Goal: Check status: Check status

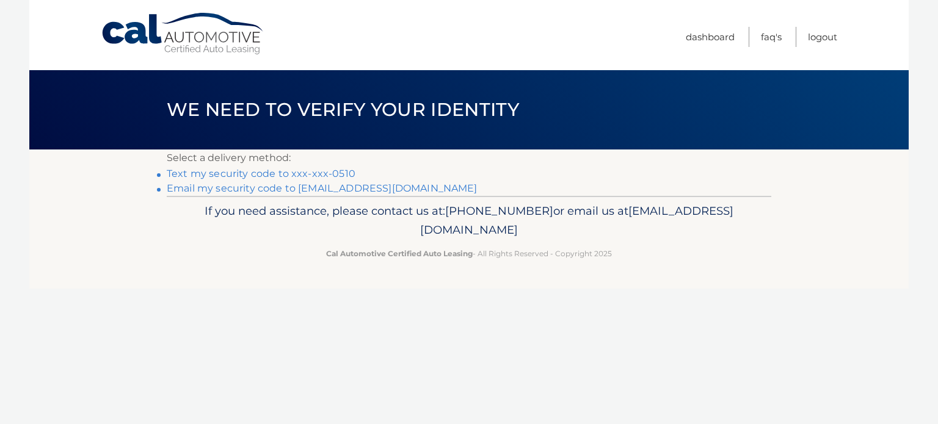
click at [299, 174] on link "Text my security code to xxx-xxx-0510" at bounding box center [261, 174] width 189 height 12
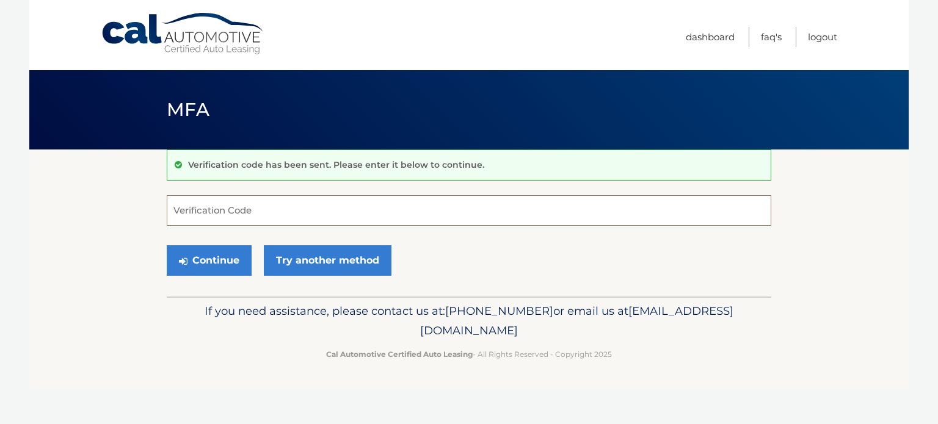
click at [250, 207] on input "Verification Code" at bounding box center [469, 210] width 605 height 31
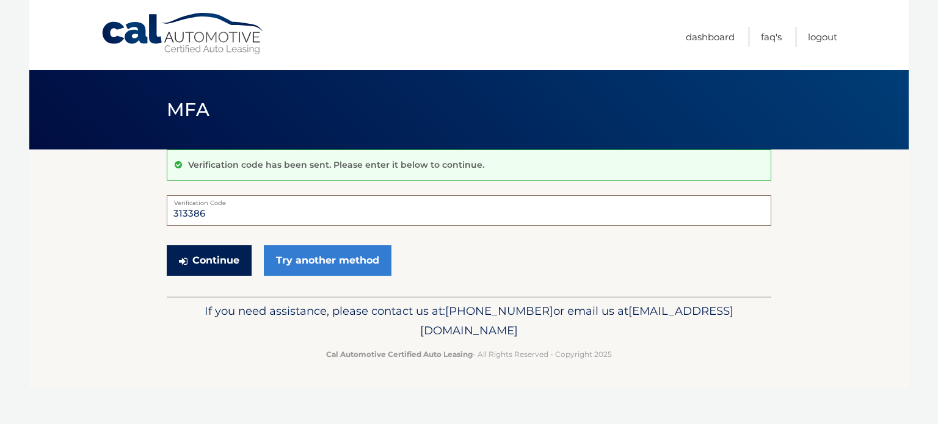
type input "313386"
click at [205, 264] on button "Continue" at bounding box center [209, 261] width 85 height 31
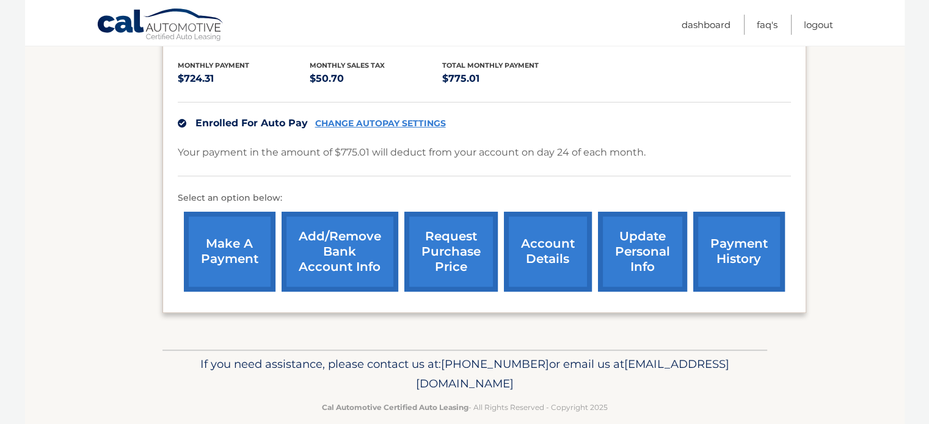
scroll to position [285, 0]
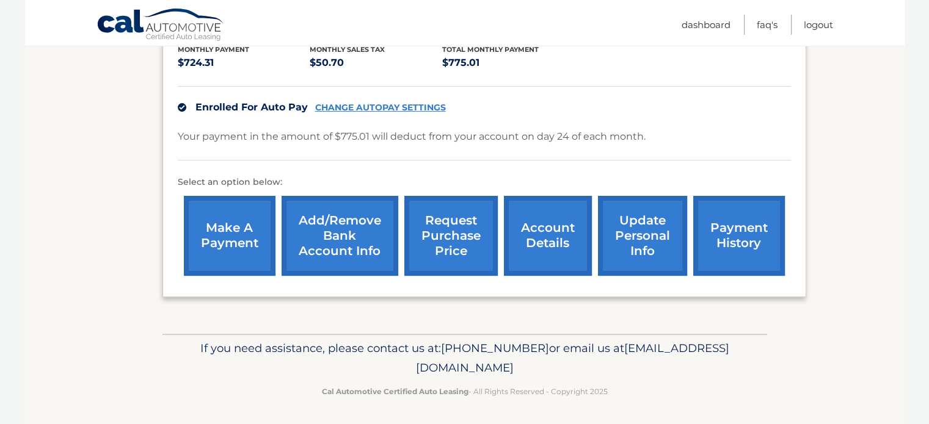
click at [560, 247] on link "account details" at bounding box center [548, 236] width 88 height 80
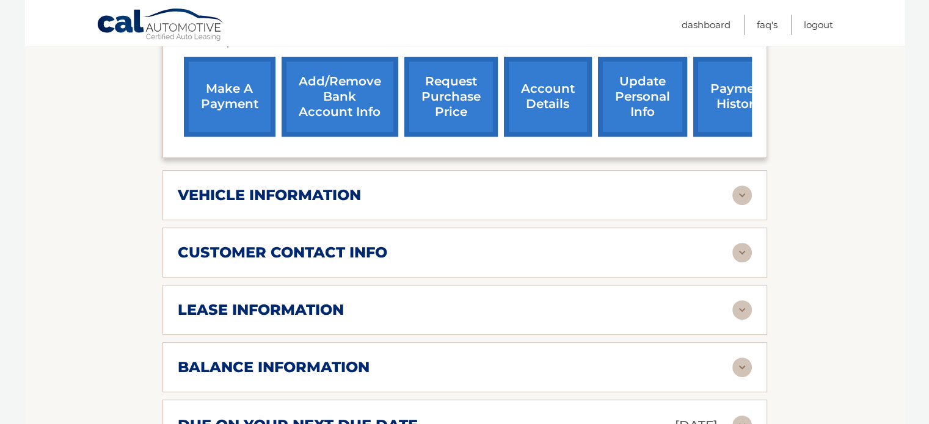
scroll to position [489, 0]
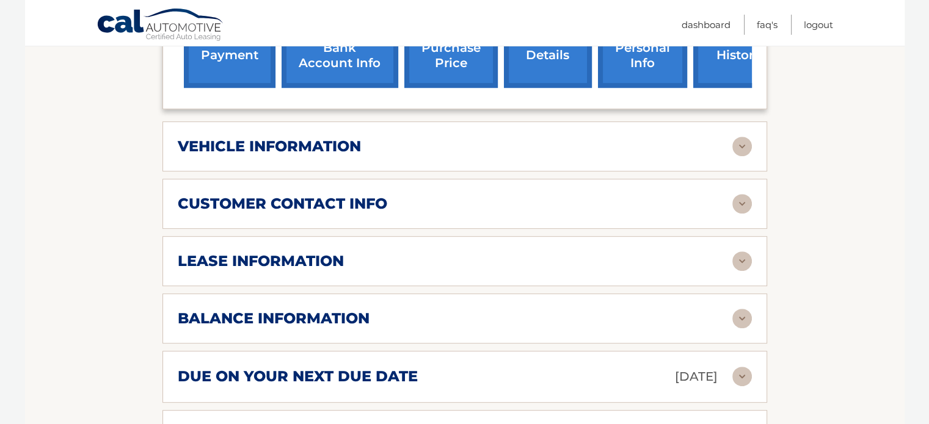
click at [340, 141] on h2 "vehicle information" at bounding box center [269, 146] width 183 height 18
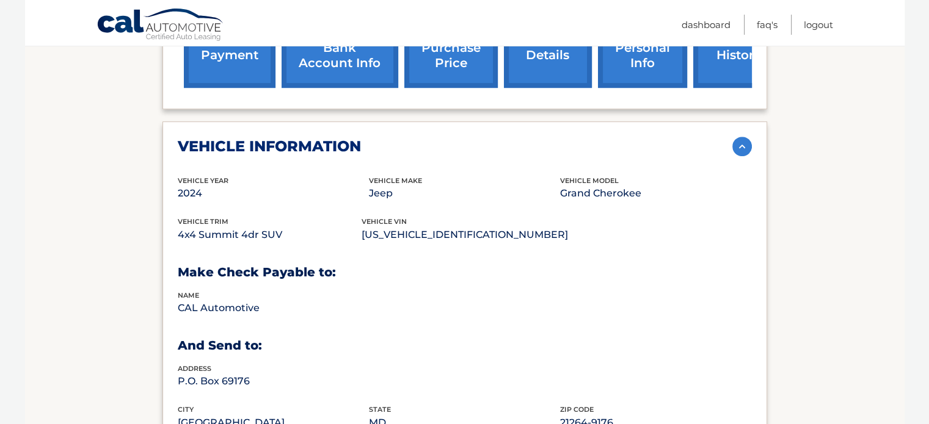
click at [332, 148] on h2 "vehicle information" at bounding box center [269, 146] width 183 height 18
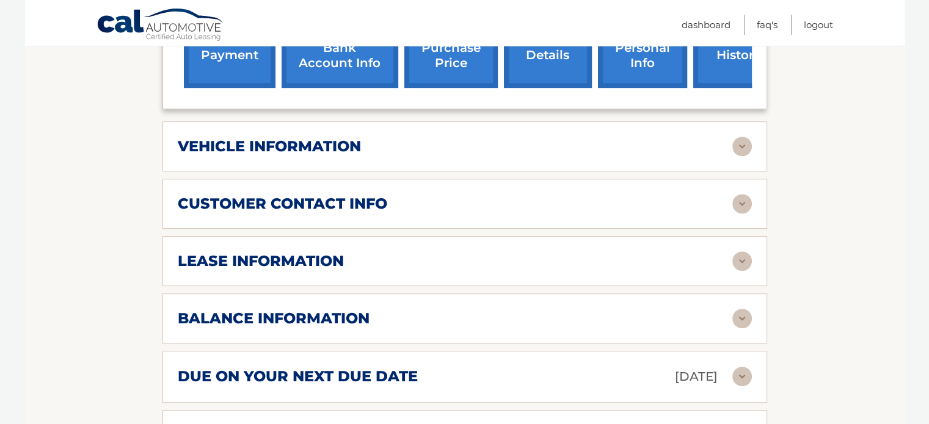
click at [304, 202] on h2 "customer contact info" at bounding box center [282, 204] width 209 height 18
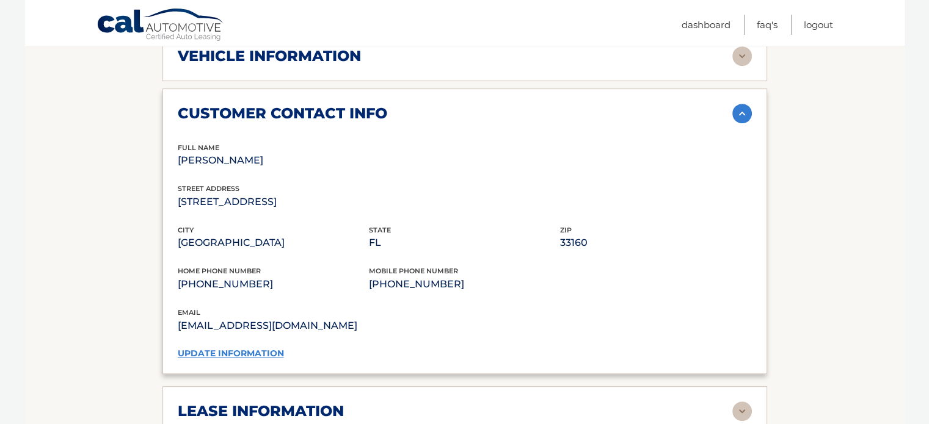
scroll to position [550, 0]
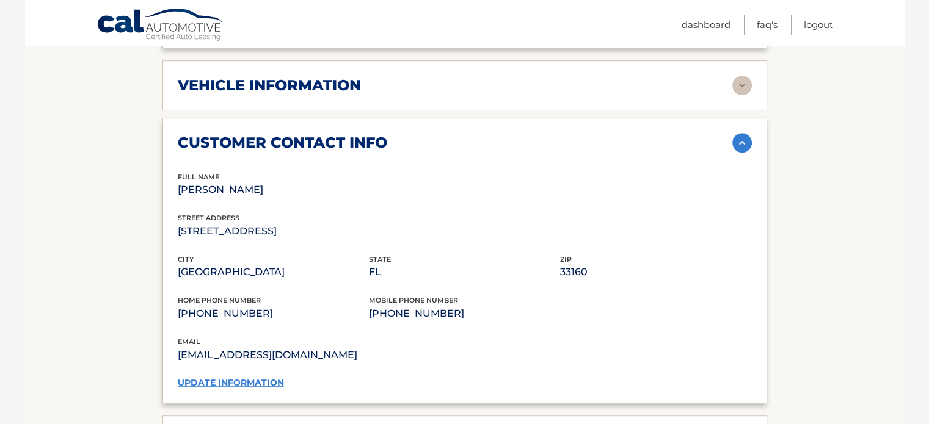
click at [320, 142] on h2 "customer contact info" at bounding box center [282, 143] width 209 height 18
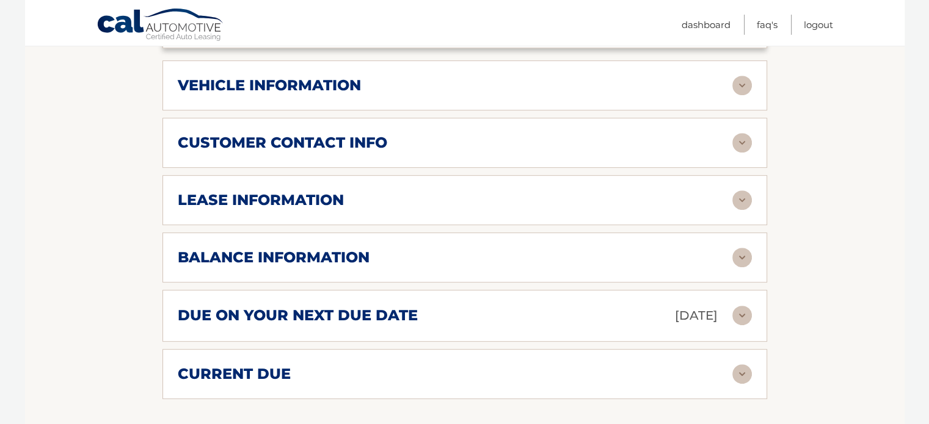
click at [300, 195] on h2 "lease information" at bounding box center [261, 200] width 166 height 18
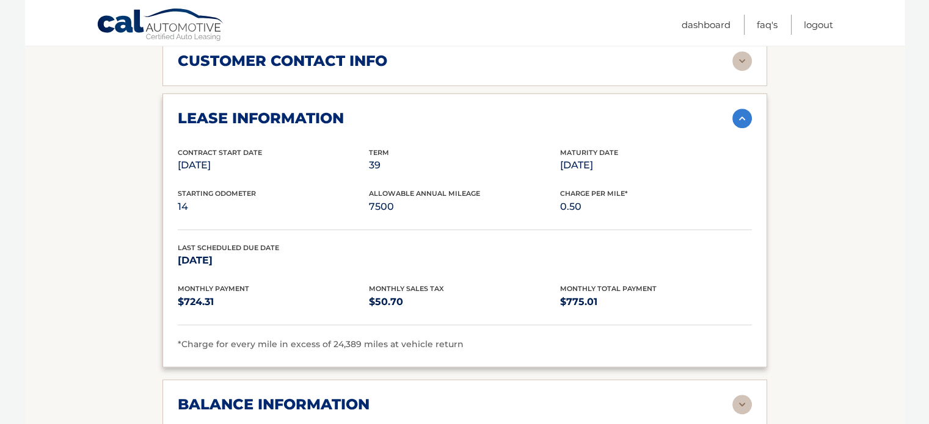
scroll to position [611, 0]
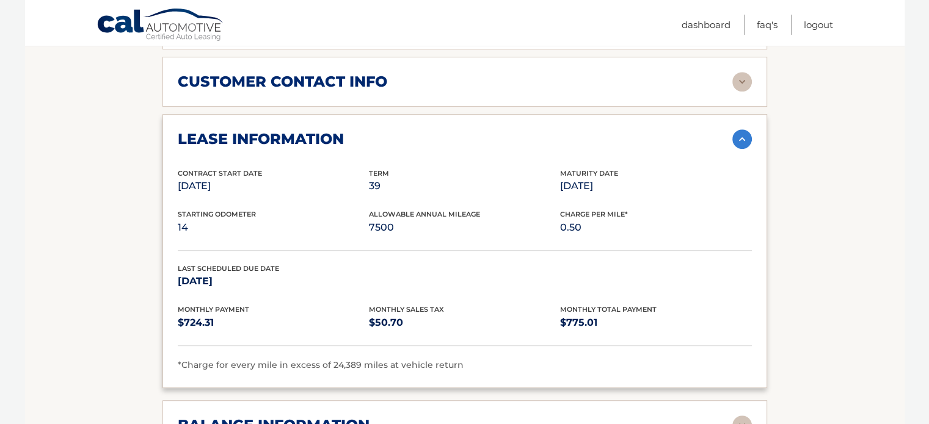
click at [308, 134] on h2 "lease information" at bounding box center [261, 139] width 166 height 18
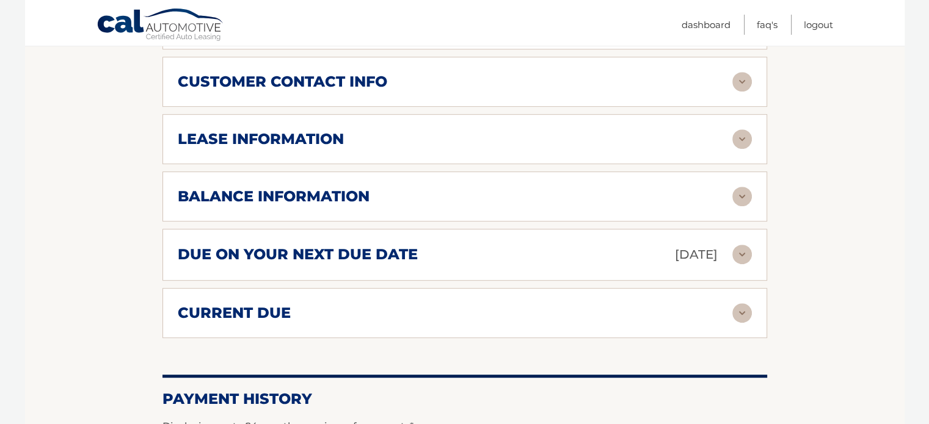
click at [300, 191] on h2 "balance information" at bounding box center [274, 197] width 192 height 18
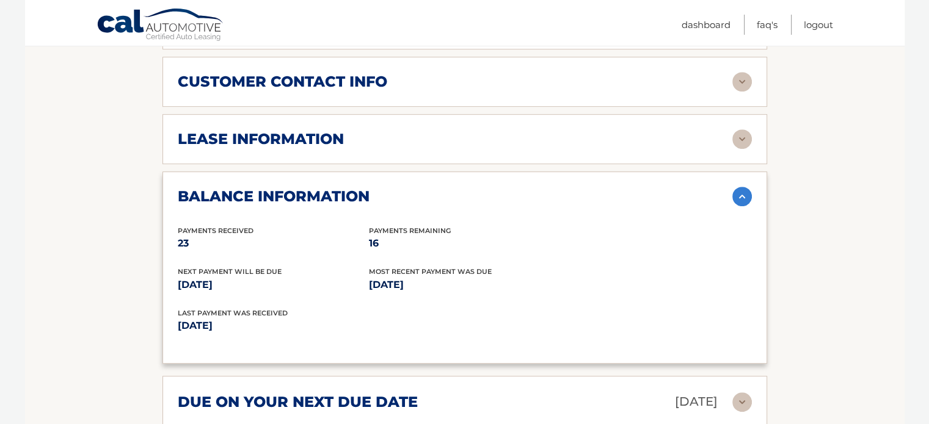
click at [300, 191] on h2 "balance information" at bounding box center [274, 197] width 192 height 18
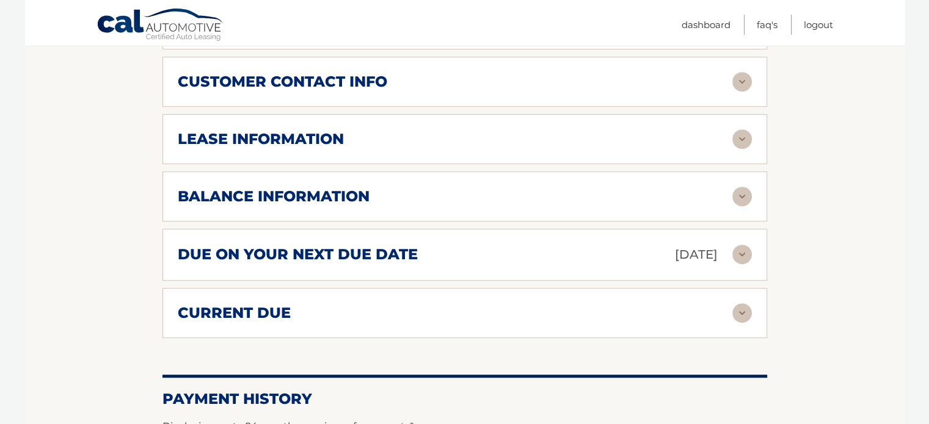
click at [293, 244] on div "due on your next due date Oct 24, 2025" at bounding box center [455, 254] width 555 height 21
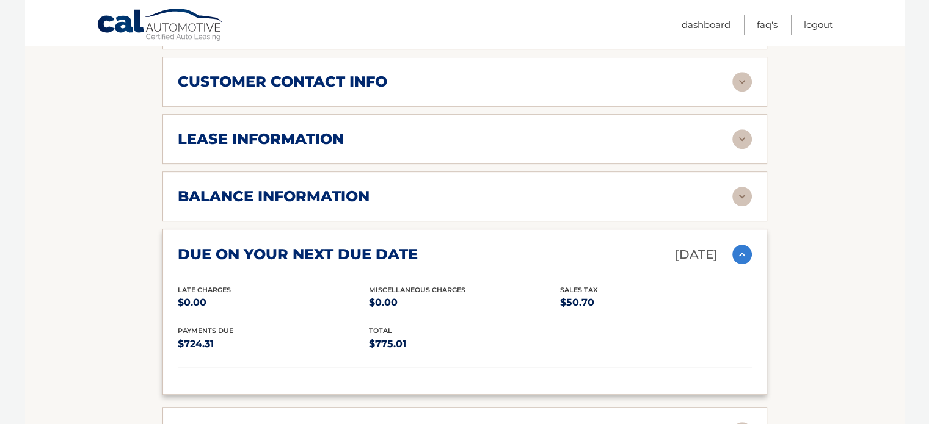
click at [293, 246] on h2 "due on your next due date" at bounding box center [298, 255] width 240 height 18
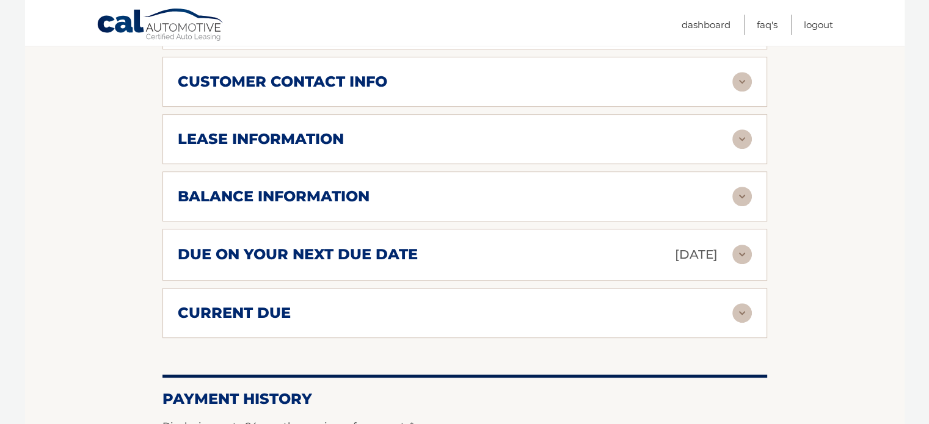
click at [296, 320] on div "current due Late Charges $0.00 Miscelleneous Charges* $0.00 Sales Tax $0.00 pay…" at bounding box center [464, 313] width 605 height 50
click at [269, 319] on div "current due Late Charges $0.00 Miscelleneous Charges* $0.00 Sales Tax $0.00 pay…" at bounding box center [464, 313] width 605 height 50
click at [269, 316] on h2 "current due" at bounding box center [234, 313] width 113 height 18
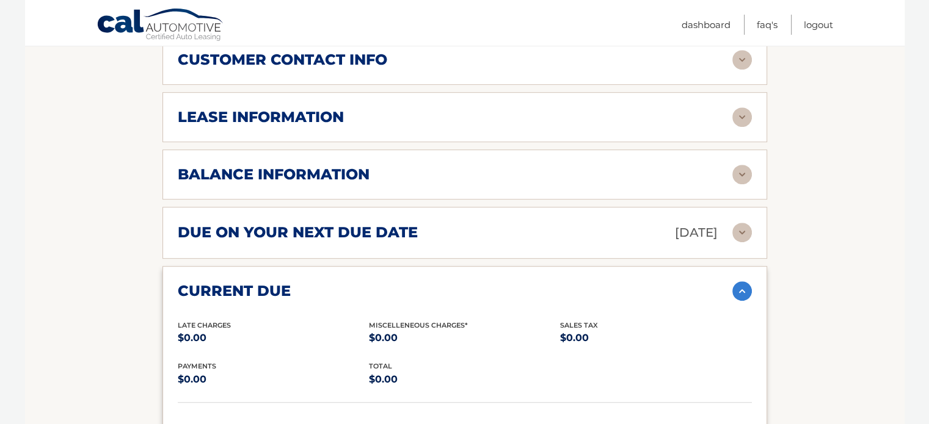
scroll to position [672, 0]
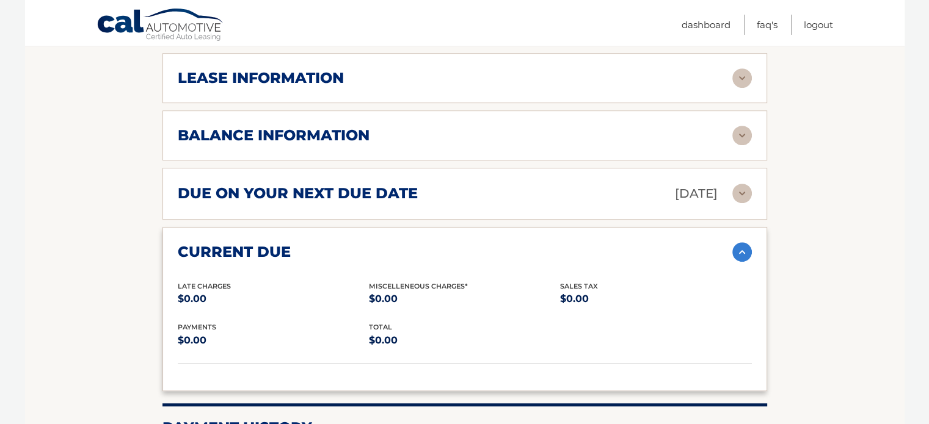
click at [285, 244] on h2 "current due" at bounding box center [234, 252] width 113 height 18
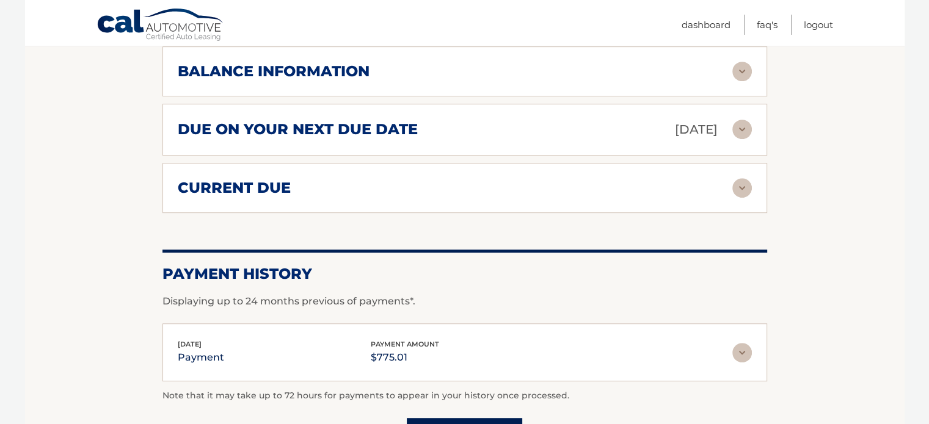
scroll to position [855, 0]
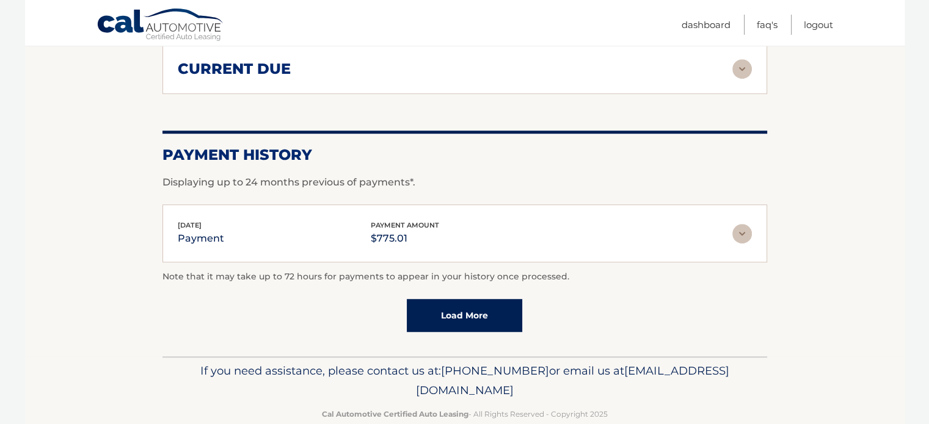
click at [323, 238] on div "Sep 24, 2025 payment payment amount $775.01" at bounding box center [455, 233] width 555 height 27
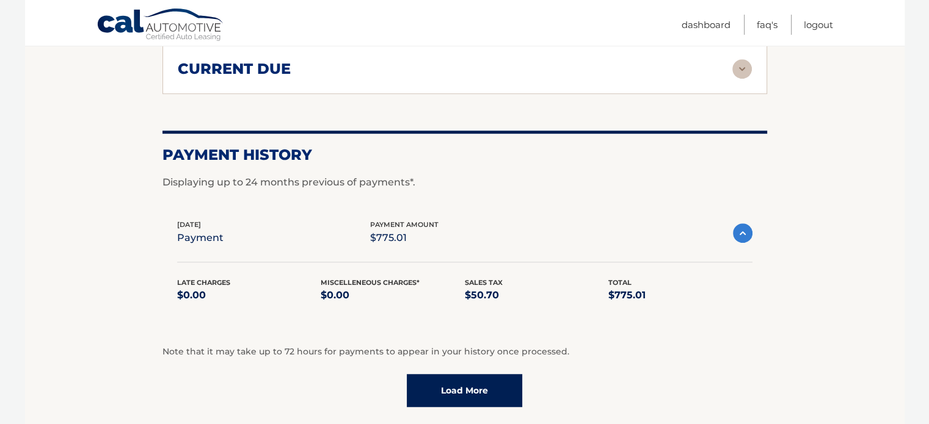
click at [340, 230] on div "Sep 24, 2025 payment payment amount $775.01" at bounding box center [455, 232] width 556 height 27
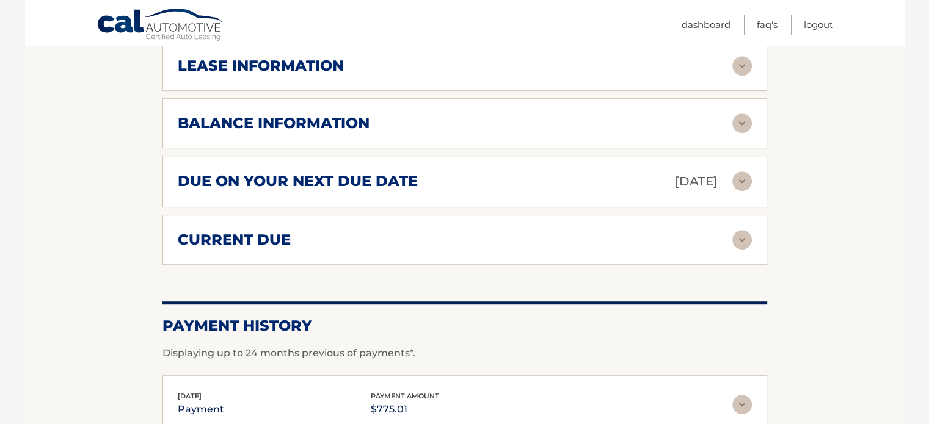
scroll to position [672, 0]
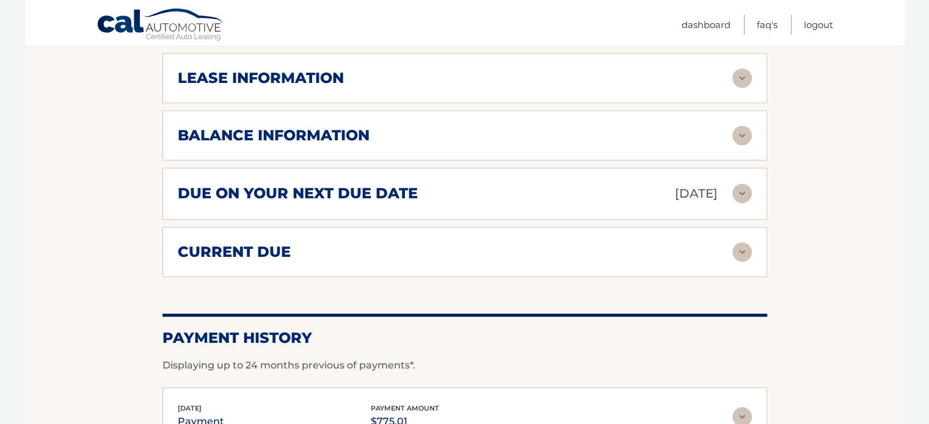
click at [322, 245] on div "current due" at bounding box center [455, 252] width 555 height 18
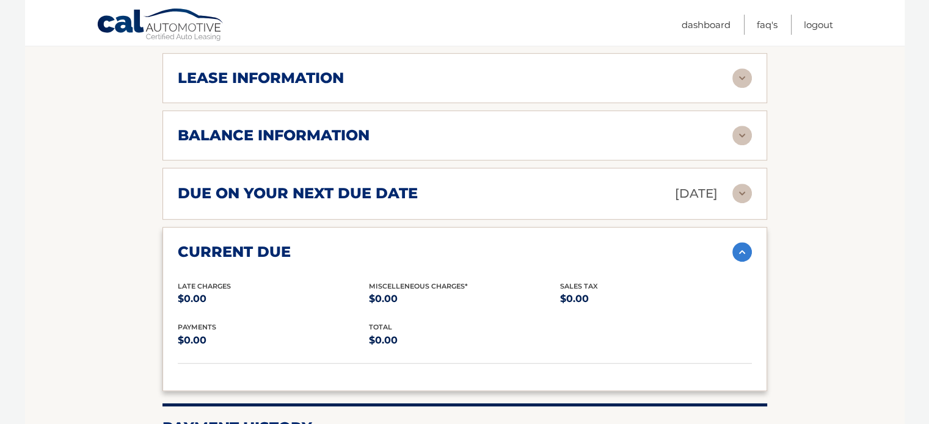
click at [322, 245] on div "current due" at bounding box center [455, 252] width 555 height 18
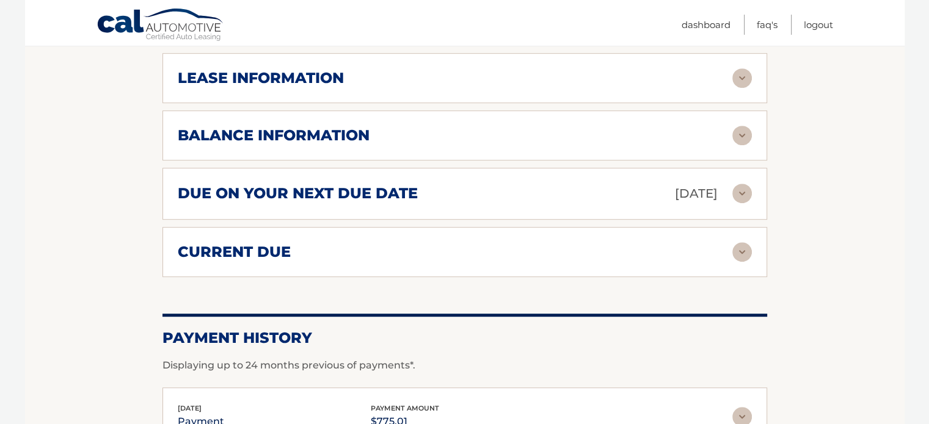
click at [313, 195] on h2 "due on your next due date" at bounding box center [298, 193] width 240 height 18
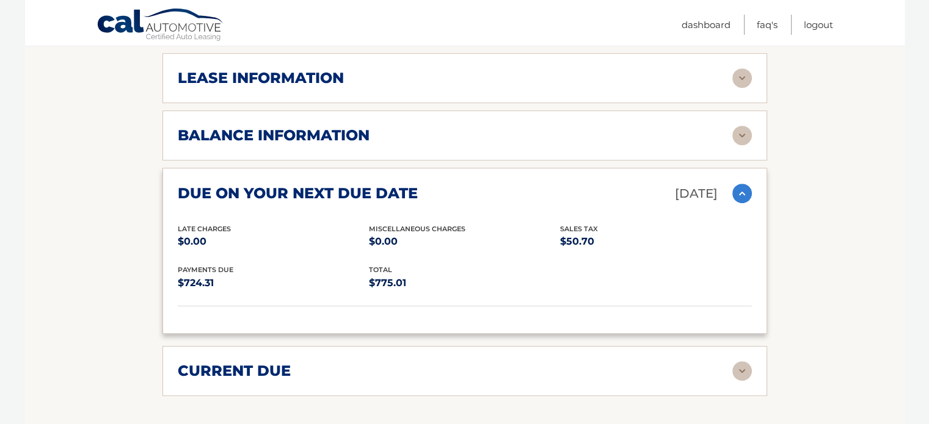
click at [320, 188] on h2 "due on your next due date" at bounding box center [298, 193] width 240 height 18
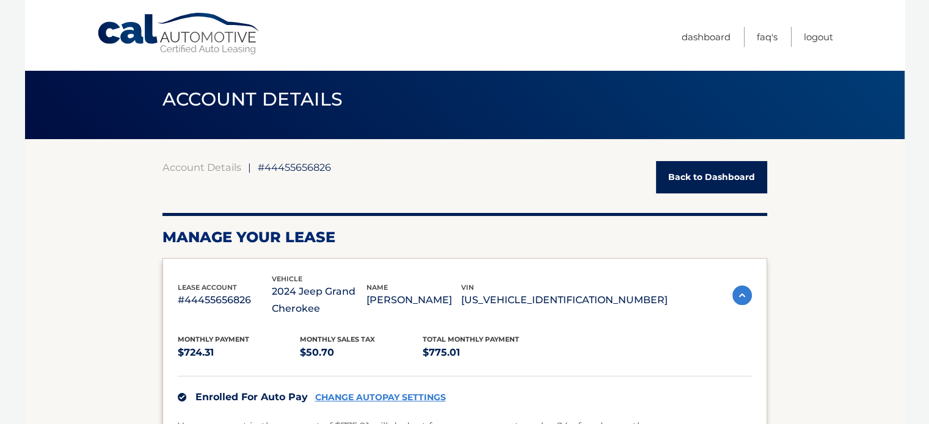
scroll to position [0, 0]
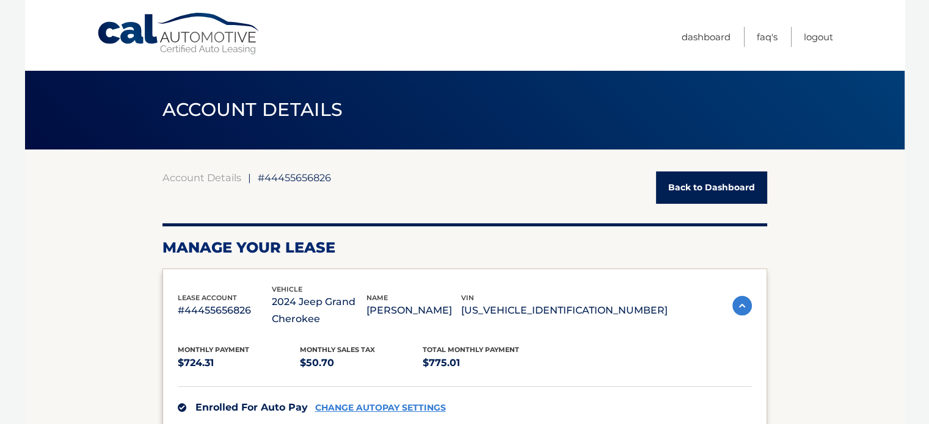
click at [700, 191] on link "Back to Dashboard" at bounding box center [711, 188] width 111 height 32
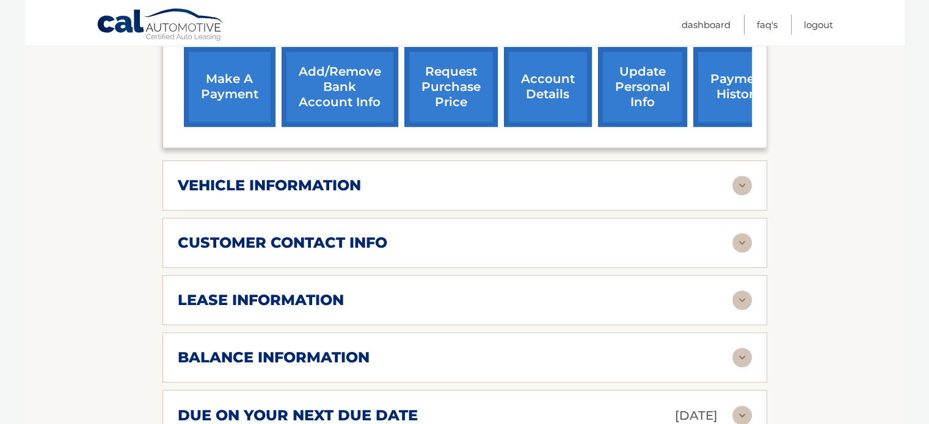
scroll to position [489, 0]
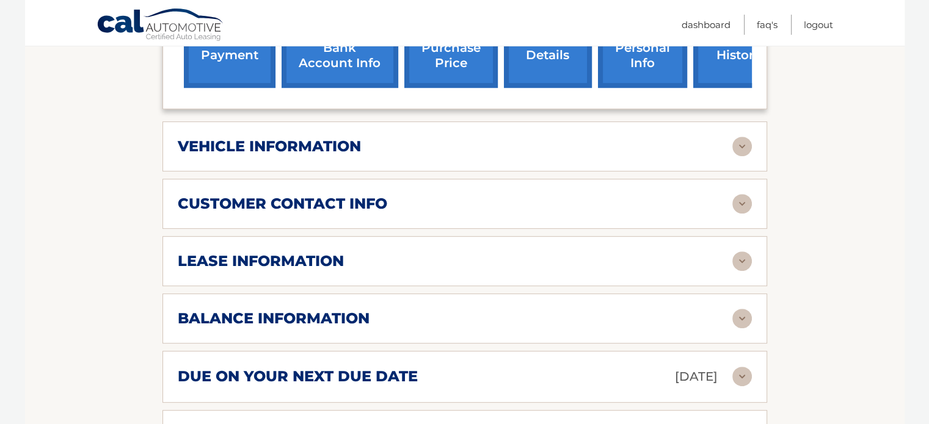
drag, startPoint x: 238, startPoint y: 220, endPoint x: 141, endPoint y: 229, distance: 96.9
click at [87, 214] on section "Account Details | #44455656826 Back to Dashboard Manage Your Lease lease accoun…" at bounding box center [464, 192] width 879 height 1062
click at [231, 268] on div "lease information" at bounding box center [465, 262] width 574 height 20
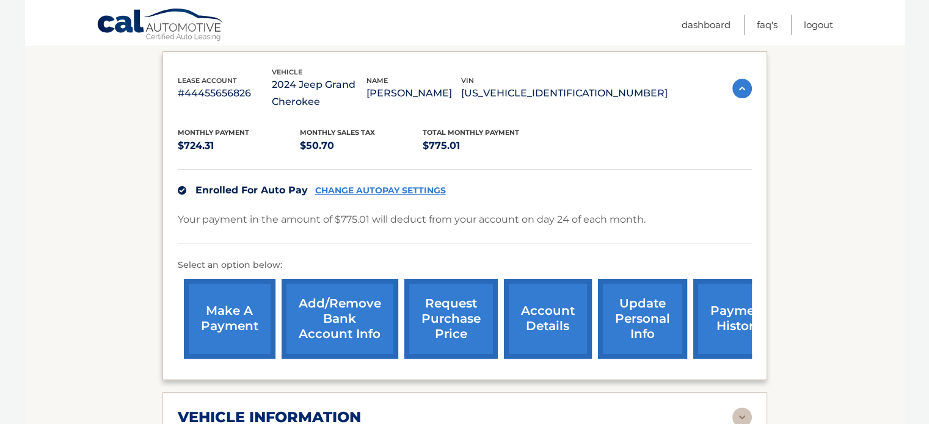
scroll to position [61, 0]
